Goal: Check status

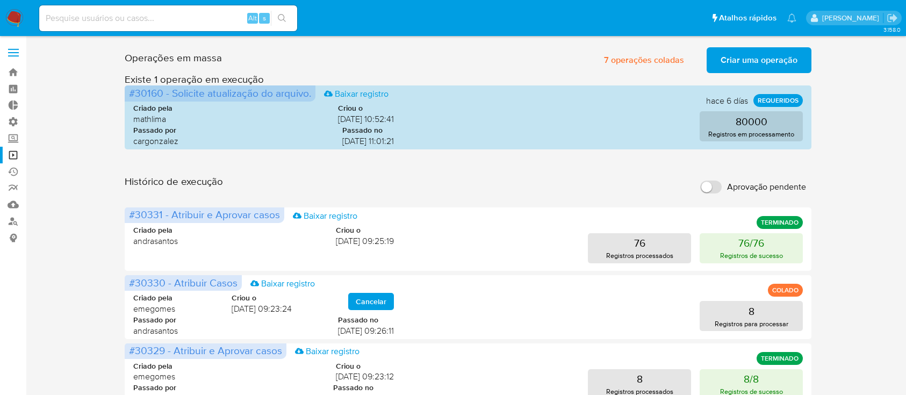
scroll to position [1, 0]
click at [13, 169] on link "Ejecuções automáticas" at bounding box center [64, 171] width 128 height 17
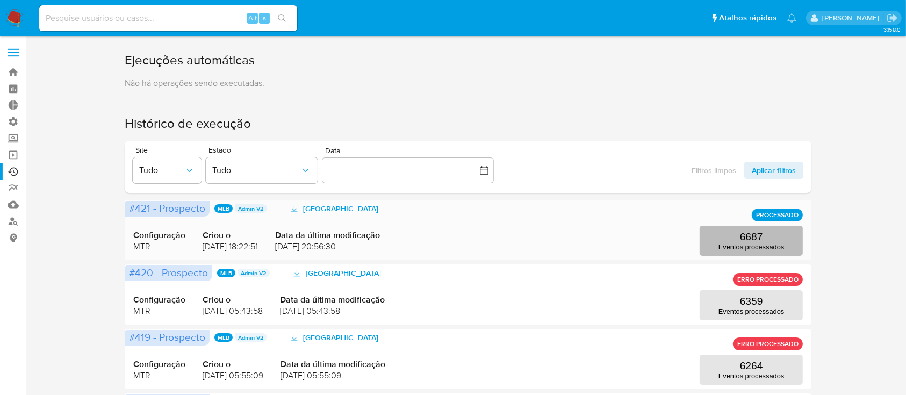
click at [793, 239] on button "6687 Eventos processados" at bounding box center [751, 241] width 103 height 30
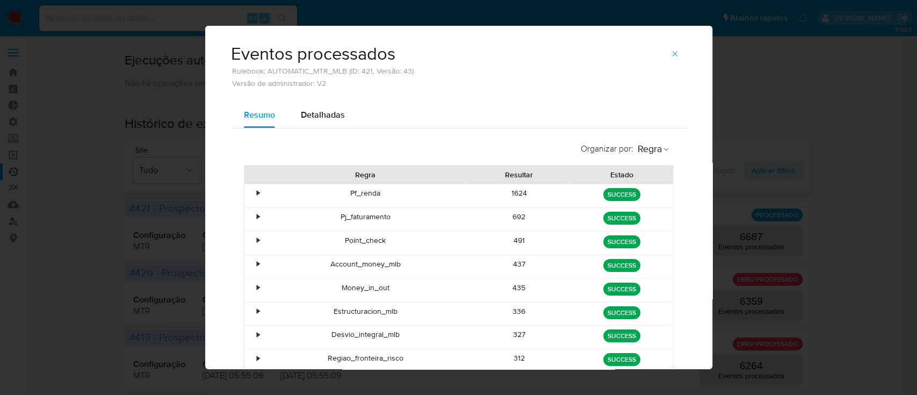
scroll to position [7, 0]
click at [335, 110] on span "Detalhadas" at bounding box center [323, 114] width 44 height 12
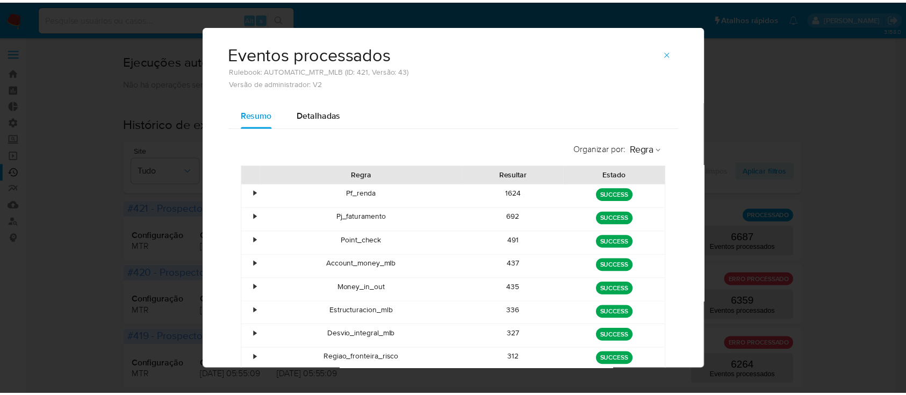
scroll to position [0, 0]
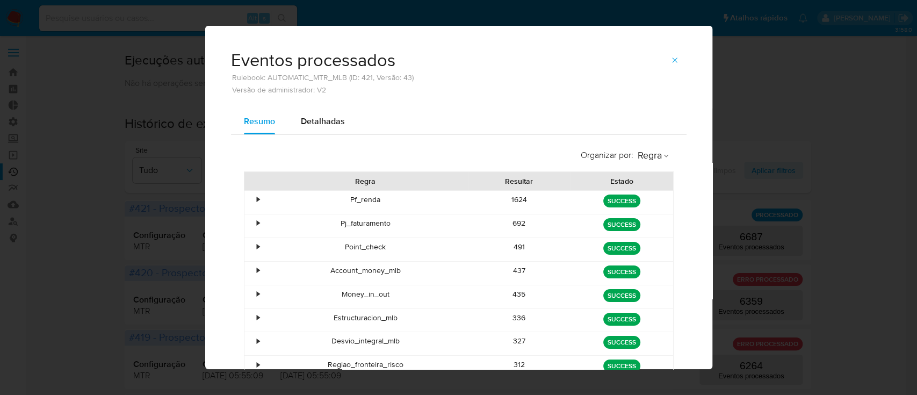
select select "10"
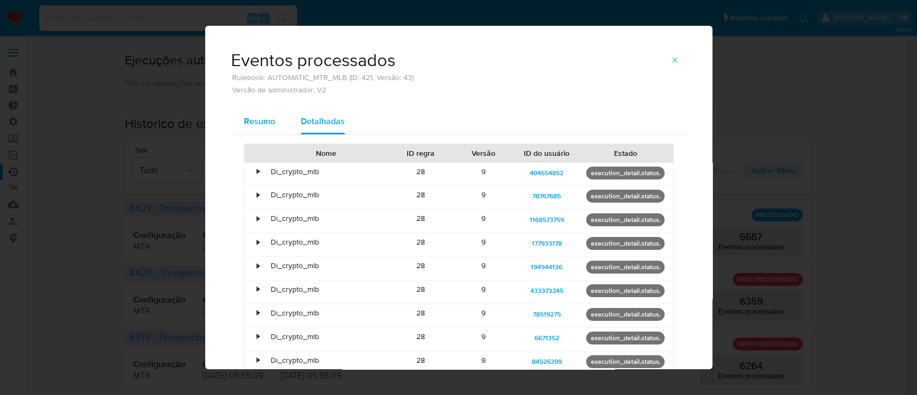
click at [262, 116] on span "Resumo" at bounding box center [259, 121] width 31 height 12
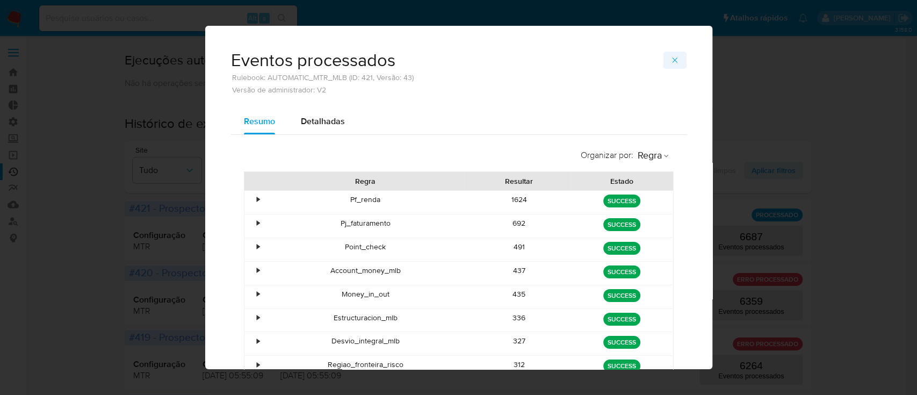
click at [671, 54] on span "button" at bounding box center [675, 60] width 9 height 15
